Goal: Information Seeking & Learning: Learn about a topic

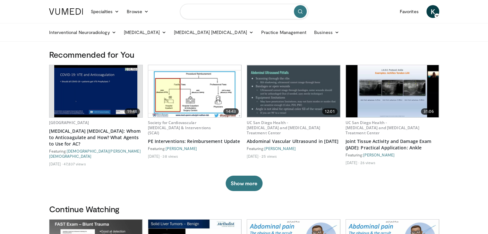
click at [235, 14] on input "Search topics, interventions" at bounding box center [244, 11] width 128 height 15
drag, startPoint x: 192, startPoint y: 14, endPoint x: 196, endPoint y: 14, distance: 3.9
click at [196, 14] on input "********" at bounding box center [244, 11] width 128 height 15
click at [194, 13] on input "********" at bounding box center [244, 11] width 128 height 15
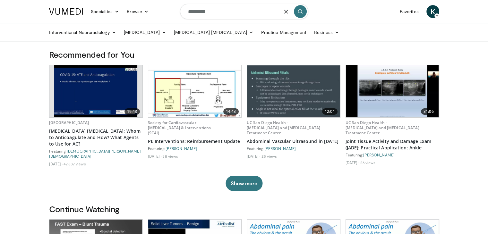
type input "*********"
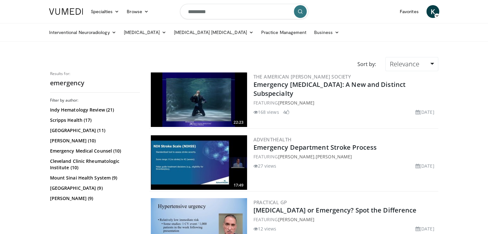
click at [215, 14] on input "*********" at bounding box center [244, 11] width 128 height 15
type input "**********"
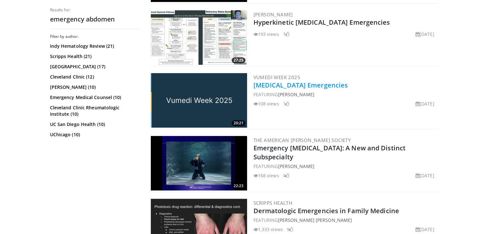
scroll to position [377, 0]
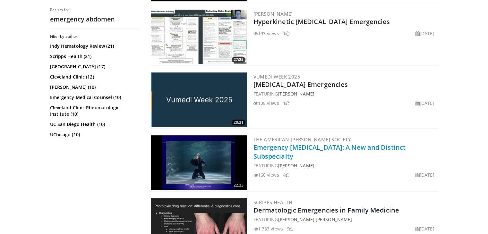
click at [287, 147] on link "Emergency [MEDICAL_DATA]: A New and Distinct Subspecialty" at bounding box center [330, 152] width 152 height 18
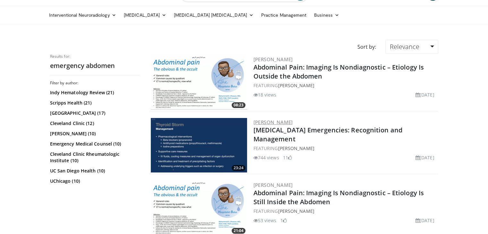
scroll to position [18, 0]
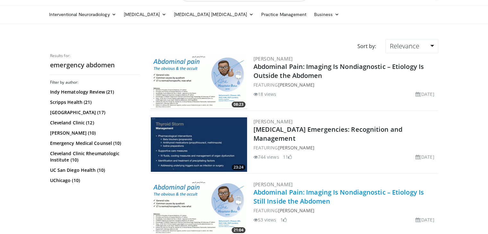
click at [284, 189] on link "Abdominal Pain: Imaging Is Nondiagnostic – Etiology Is Still Inside the Abdomen" at bounding box center [339, 197] width 170 height 18
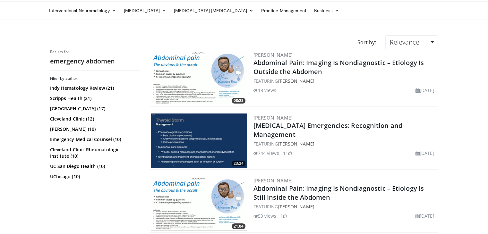
scroll to position [0, 0]
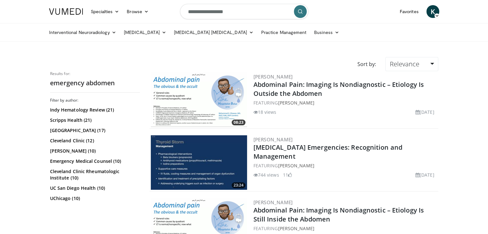
click at [202, 13] on input "**********" at bounding box center [244, 11] width 128 height 15
type input "*******"
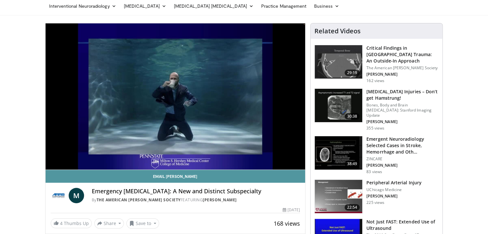
scroll to position [26, 0]
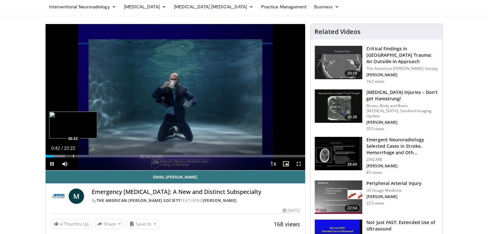
click at [73, 155] on div "Progress Bar" at bounding box center [73, 156] width 1 height 3
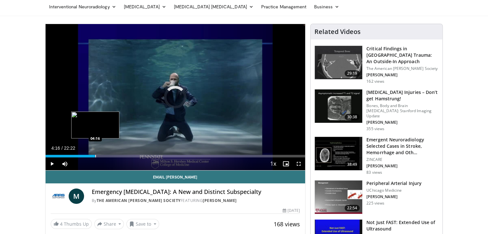
click at [95, 155] on div "Progress Bar" at bounding box center [95, 156] width 1 height 3
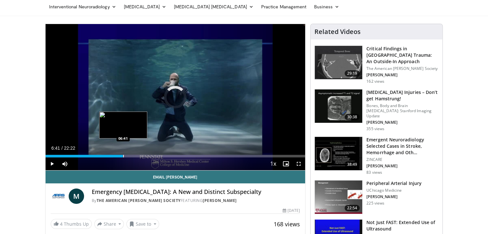
click at [123, 157] on div "Progress Bar" at bounding box center [123, 156] width 1 height 3
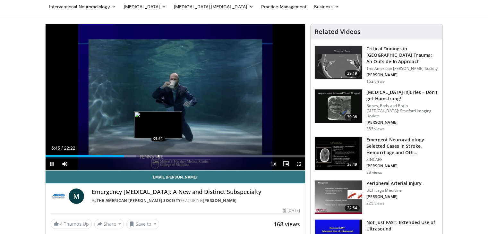
click at [158, 154] on div "Loaded : 34.95% 06:45 09:41" at bounding box center [176, 154] width 260 height 6
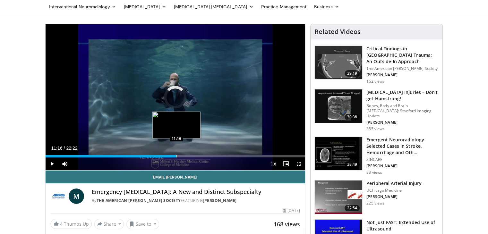
click at [177, 155] on div "Progress Bar" at bounding box center [177, 156] width 1 height 3
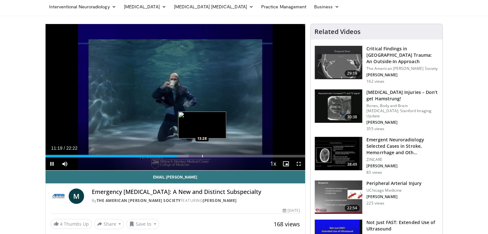
click at [202, 154] on div "Loaded : 55.12% 11:19 13:28" at bounding box center [176, 154] width 260 height 6
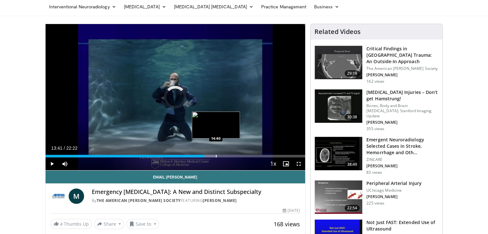
click at [216, 156] on div "Progress Bar" at bounding box center [216, 156] width 1 height 3
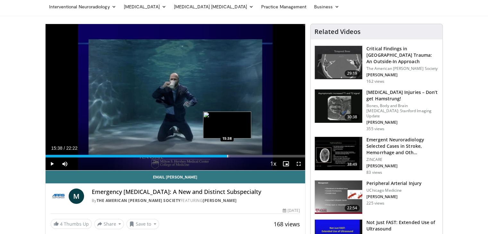
click at [227, 156] on div "Progress Bar" at bounding box center [227, 156] width 1 height 3
click at [238, 157] on div "Progress Bar" at bounding box center [238, 156] width 1 height 3
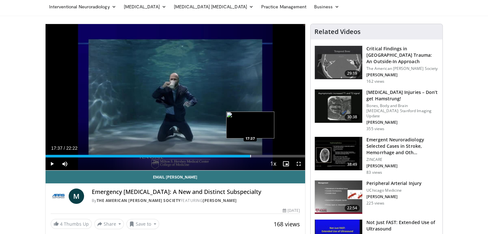
click at [250, 157] on div "Progress Bar" at bounding box center [250, 156] width 1 height 3
click at [263, 155] on div "Progress Bar" at bounding box center [263, 156] width 1 height 3
click at [272, 155] on div "Progress Bar" at bounding box center [272, 156] width 1 height 3
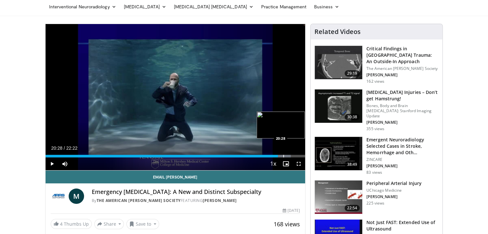
click at [283, 157] on div "Progress Bar" at bounding box center [283, 156] width 1 height 3
click at [278, 155] on div "Progress Bar" at bounding box center [278, 156] width 1 height 3
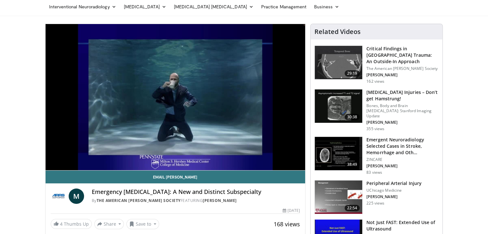
click at [282, 154] on video-js "**********" at bounding box center [176, 97] width 260 height 147
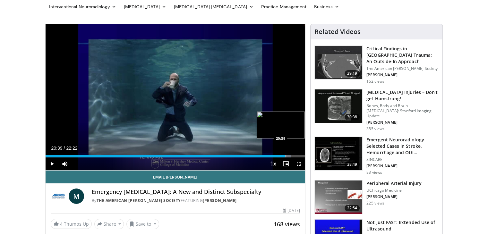
click at [286, 155] on div "Progress Bar" at bounding box center [286, 156] width 1 height 3
click at [282, 155] on div "20:24" at bounding box center [164, 156] width 237 height 3
click at [289, 154] on div "Loaded : 97.42% 20:32 20:57" at bounding box center [176, 154] width 260 height 6
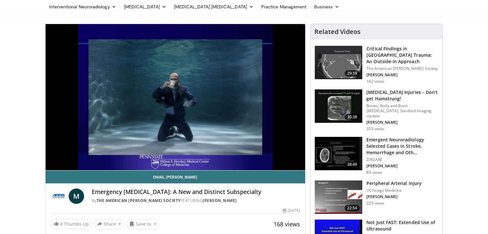
scroll to position [0, 0]
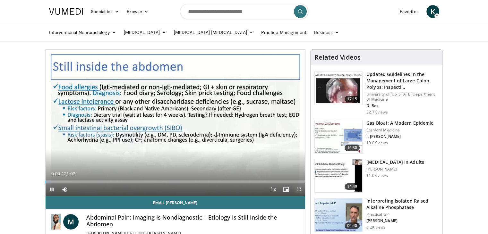
click at [298, 191] on span "Video Player" at bounding box center [298, 189] width 13 height 13
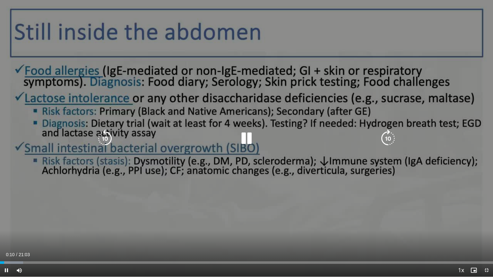
click at [370, 121] on div "10 seconds Tap to unmute" at bounding box center [246, 138] width 493 height 277
click at [334, 140] on div "Video Player" at bounding box center [247, 138] width 296 height 13
click at [246, 137] on icon "Video Player" at bounding box center [247, 139] width 18 height 18
click at [234, 199] on div "10 seconds Tap to unmute" at bounding box center [246, 138] width 493 height 277
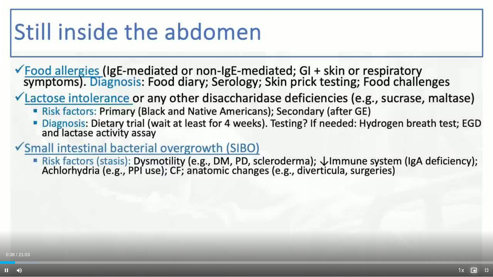
click at [472, 234] on span "Video Player" at bounding box center [473, 270] width 13 height 13
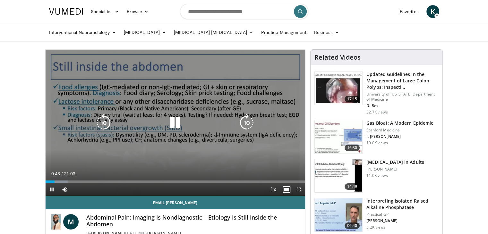
click at [234, 154] on div "10 seconds Tap to unmute" at bounding box center [176, 123] width 260 height 146
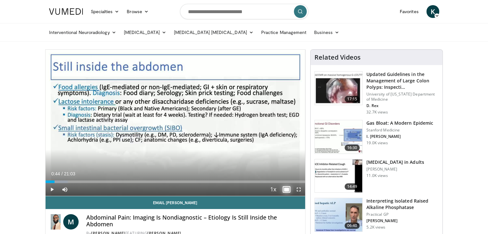
click at [284, 190] on span "Video Player" at bounding box center [286, 189] width 13 height 13
click at [51, 188] on span "Video Player" at bounding box center [52, 189] width 13 height 13
click at [298, 190] on span "Video Player" at bounding box center [298, 189] width 13 height 13
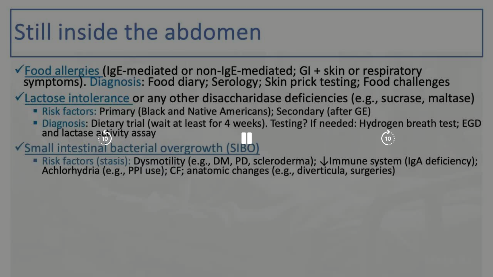
click at [473, 234] on video-js "**********" at bounding box center [246, 138] width 493 height 277
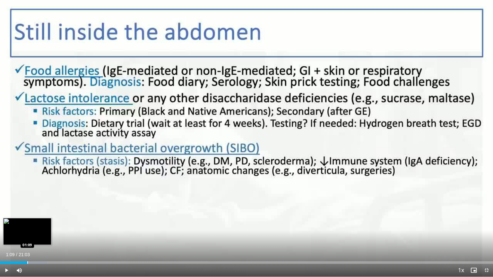
click at [27, 234] on div "Loaded : 9.50% 01:09 01:09" at bounding box center [246, 261] width 493 height 6
click at [33, 234] on div "Progress Bar" at bounding box center [33, 263] width 1 height 3
click at [39, 234] on div "Progress Bar" at bounding box center [39, 263] width 1 height 3
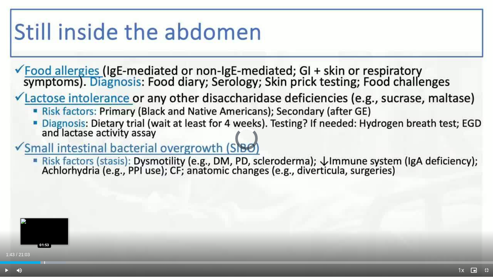
click at [44, 234] on div "Loaded : 13.34% 01:43 01:53" at bounding box center [246, 261] width 493 height 6
click at [50, 234] on div "Progress Bar" at bounding box center [50, 263] width 1 height 3
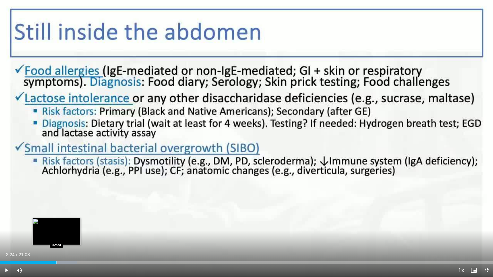
click at [56, 234] on div "Loaded : 15.70% 02:24 02:24" at bounding box center [246, 261] width 493 height 6
click at [65, 234] on div "Loaded : 16.48% 02:46 02:46" at bounding box center [246, 261] width 493 height 6
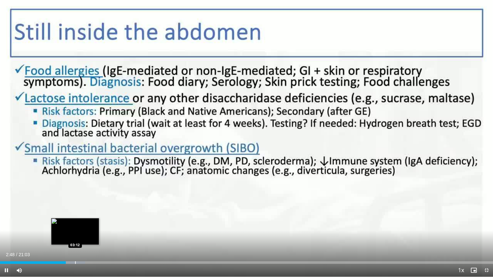
click at [75, 234] on div "Loaded : 17.27% 02:48 03:12" at bounding box center [246, 261] width 493 height 6
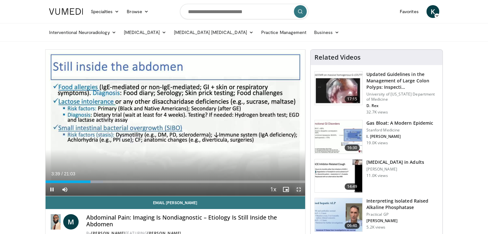
click at [296, 188] on span "Video Player" at bounding box center [298, 189] width 13 height 13
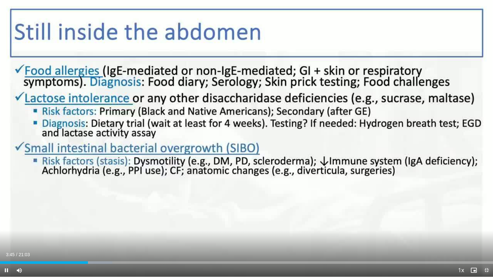
click at [485, 234] on span "Video Player" at bounding box center [486, 270] width 13 height 13
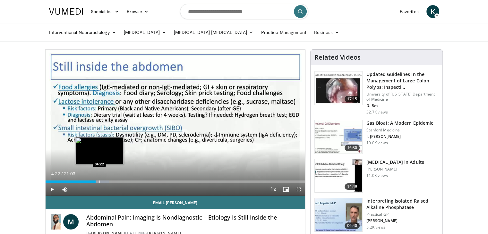
click at [99, 181] on div "Progress Bar" at bounding box center [99, 182] width 1 height 3
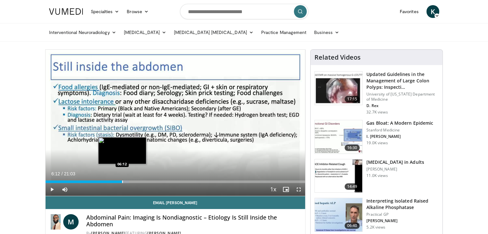
click at [122, 181] on div "Progress Bar" at bounding box center [122, 182] width 1 height 3
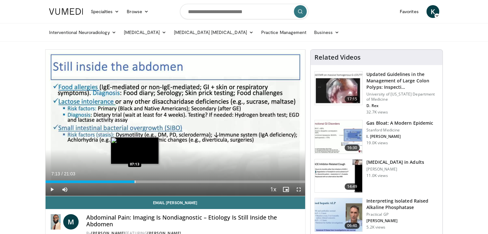
click at [135, 181] on div "Progress Bar" at bounding box center [135, 182] width 1 height 3
click at [141, 181] on div "Progress Bar" at bounding box center [141, 182] width 1 height 3
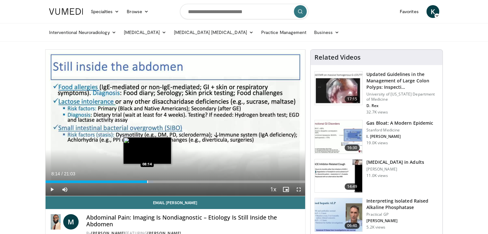
click at [147, 181] on div "Progress Bar" at bounding box center [147, 182] width 1 height 3
click at [152, 181] on div "Progress Bar" at bounding box center [152, 182] width 1 height 3
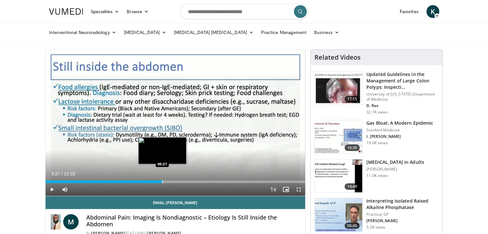
click at [162, 179] on div "Loaded : 45.91% 08:39 09:27" at bounding box center [176, 180] width 260 height 6
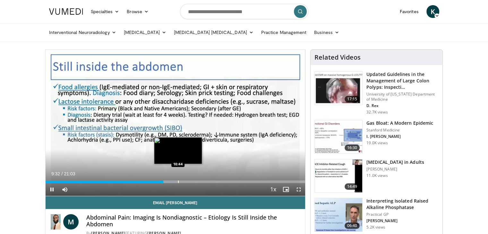
click at [178, 181] on div "Progress Bar" at bounding box center [178, 182] width 1 height 3
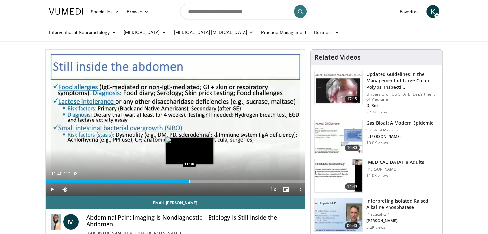
click at [189, 181] on div "Progress Bar" at bounding box center [189, 182] width 1 height 3
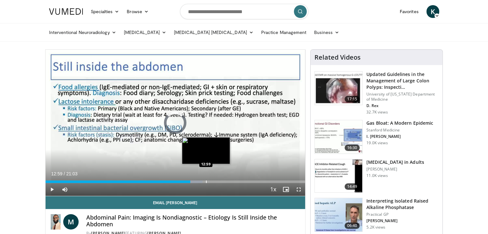
click at [206, 181] on div "Progress Bar" at bounding box center [206, 182] width 1 height 3
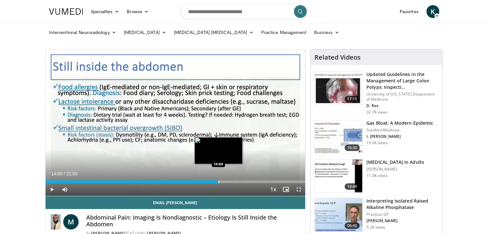
click at [219, 181] on div "Progress Bar" at bounding box center [219, 182] width 1 height 3
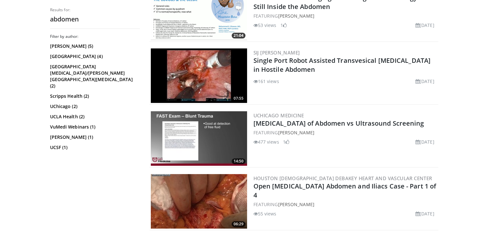
scroll to position [151, 0]
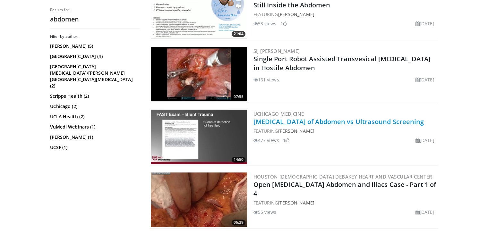
click at [270, 118] on link "CT Scan of Abdomen vs Ultrasound Screening" at bounding box center [339, 121] width 171 height 9
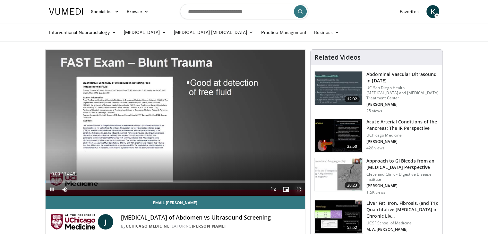
click at [299, 189] on span "Video Player" at bounding box center [298, 189] width 13 height 13
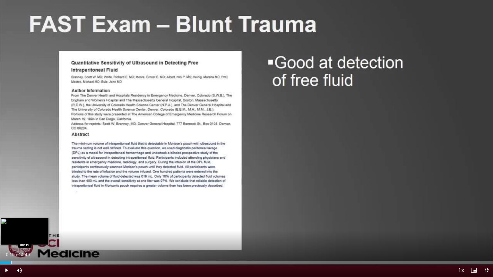
click at [11, 234] on div "Progress Bar" at bounding box center [11, 263] width 1 height 3
click at [20, 234] on div "Progress Bar" at bounding box center [20, 263] width 1 height 3
click at [26, 234] on div "Progress Bar" at bounding box center [26, 263] width 1 height 3
click at [33, 234] on div "Loaded : 14.59% 01:00 01:00" at bounding box center [246, 261] width 493 height 6
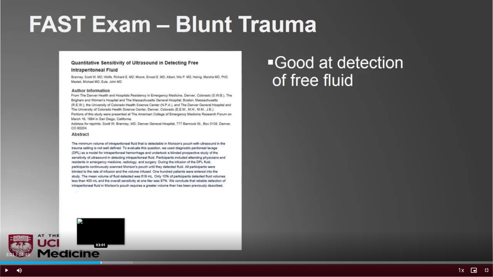
click at [100, 234] on div "Loaded : 26.94% 03:01 03:01" at bounding box center [246, 263] width 493 height 3
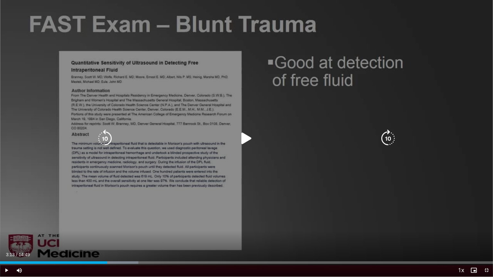
click at [0, 0] on div "Progress Bar" at bounding box center [0, 0] width 0 height 0
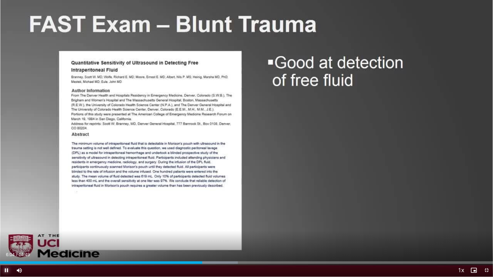
click at [7, 234] on span "Video Player" at bounding box center [6, 270] width 13 height 13
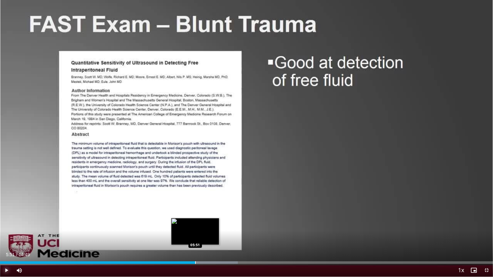
click at [195, 234] on div "Progress Bar" at bounding box center [195, 263] width 1 height 3
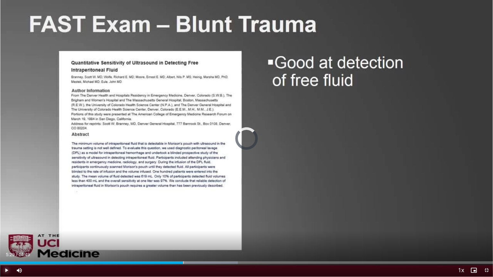
click at [183, 234] on div "Progress Bar" at bounding box center [183, 263] width 1 height 3
click at [484, 234] on span "Video Player" at bounding box center [486, 270] width 13 height 13
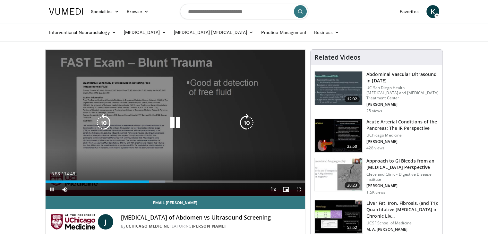
click at [276, 153] on div "10 seconds Tap to unmute" at bounding box center [176, 123] width 260 height 146
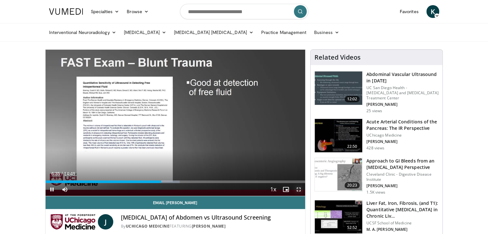
click at [297, 188] on span "Video Player" at bounding box center [298, 189] width 13 height 13
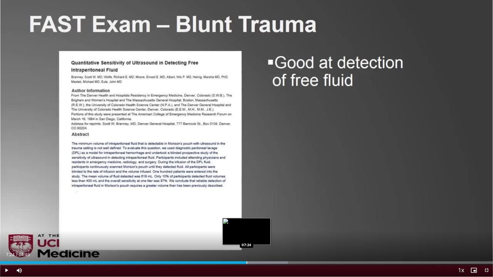
click at [246, 234] on div "Progress Bar" at bounding box center [246, 263] width 1 height 3
click at [236, 234] on div "Progress Bar" at bounding box center [236, 263] width 1 height 3
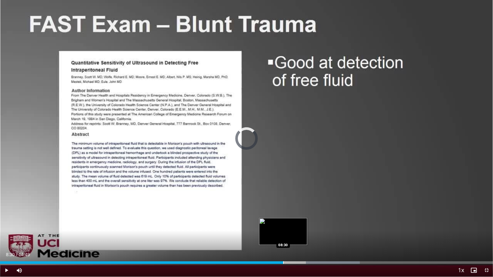
click at [283, 234] on div "Progress Bar" at bounding box center [283, 263] width 1 height 3
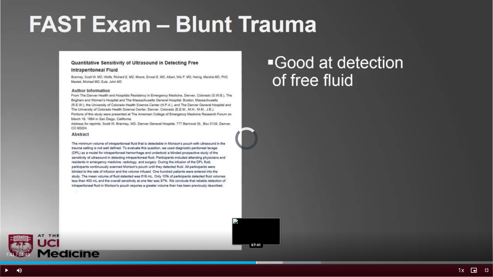
click at [256, 234] on div "Progress Bar" at bounding box center [256, 263] width 1 height 3
click at [255, 234] on div "Progress Bar" at bounding box center [255, 263] width 1 height 3
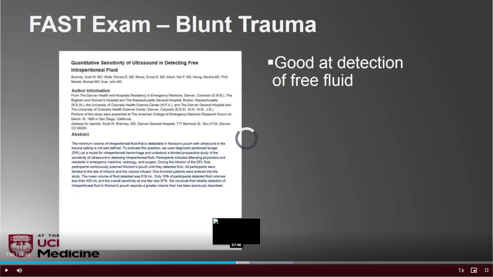
click at [236, 234] on div "Loaded : 59.50% 07:06 07:06" at bounding box center [246, 261] width 493 height 6
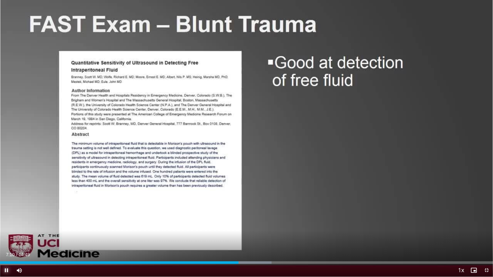
click at [4, 234] on span "Video Player" at bounding box center [6, 270] width 13 height 13
